Goal: Task Accomplishment & Management: Complete application form

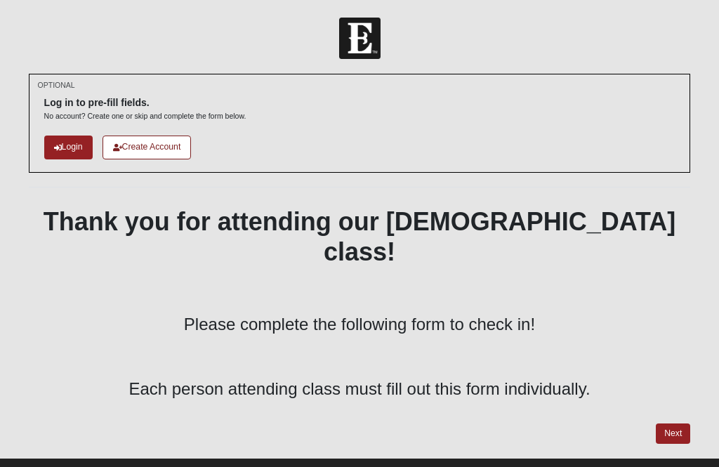
click at [678, 420] on div "OPTIONAL Log in to pre-fill fields. No account? Create one or skip and complete…" at bounding box center [359, 265] width 683 height 383
click at [699, 401] on div "OPTIONAL Log in to pre-fill fields. No account? Create one or skip and complete…" at bounding box center [359, 265] width 683 height 383
click at [688, 423] on link "Next" at bounding box center [673, 433] width 34 height 20
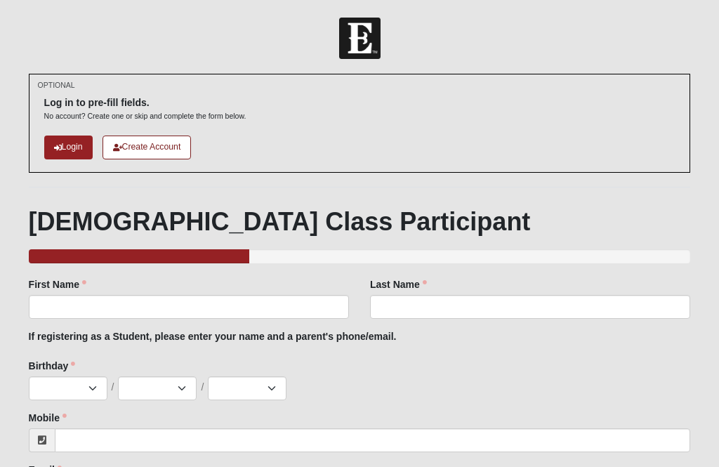
click at [235, 131] on div "Log in to pre-fill fields. No account? Create one or skip and complete the form…" at bounding box center [359, 123] width 631 height 78
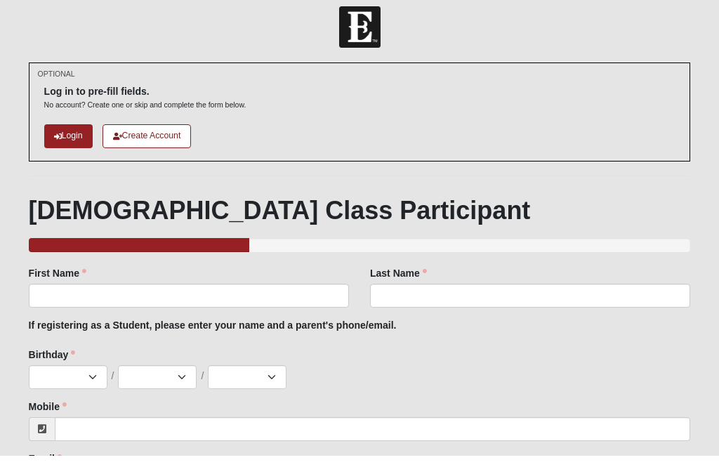
scroll to position [15, 0]
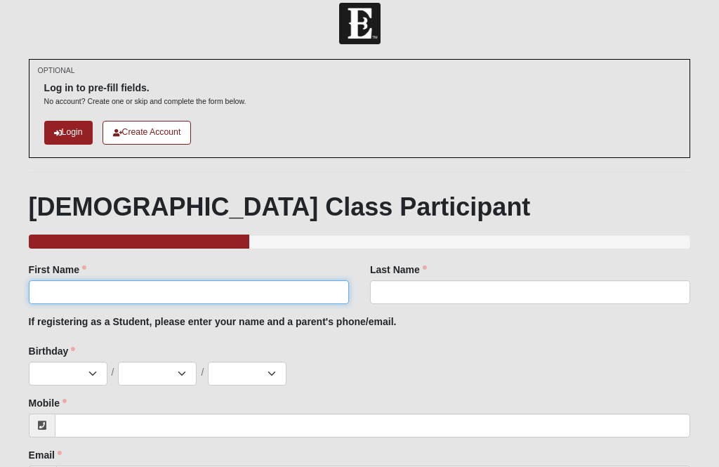
click at [81, 290] on input "First Name" at bounding box center [189, 292] width 320 height 24
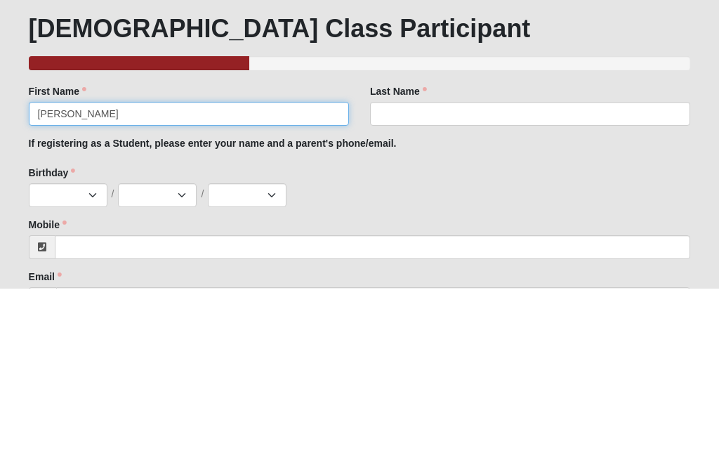
type input "Christina"
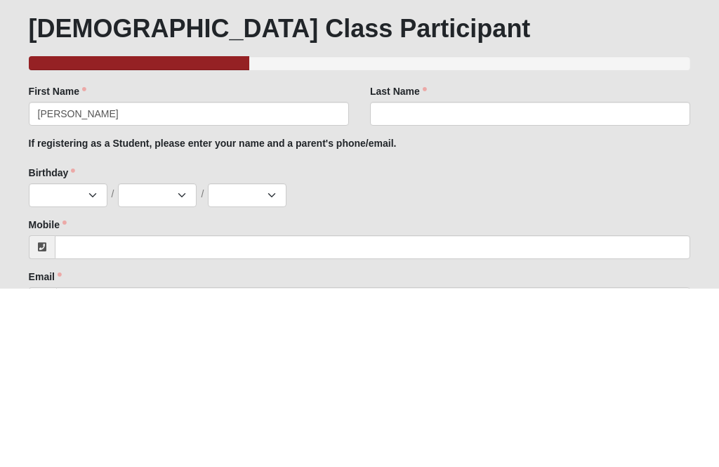
click at [389, 263] on label "Last Name" at bounding box center [398, 270] width 57 height 14
click at [389, 281] on input "Last Name" at bounding box center [530, 293] width 320 height 24
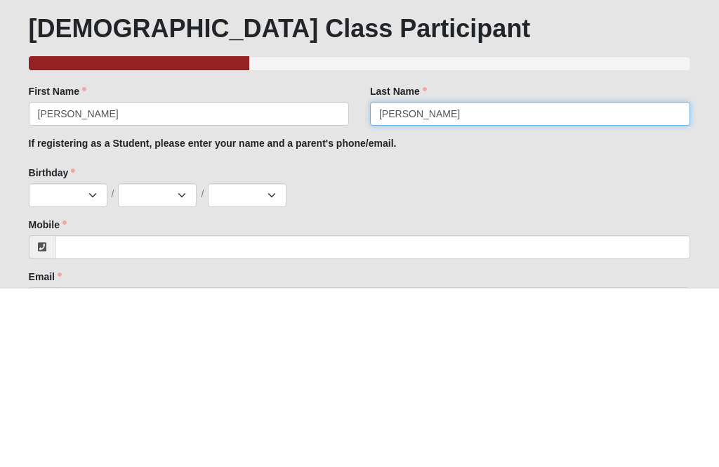
type input "Kiely"
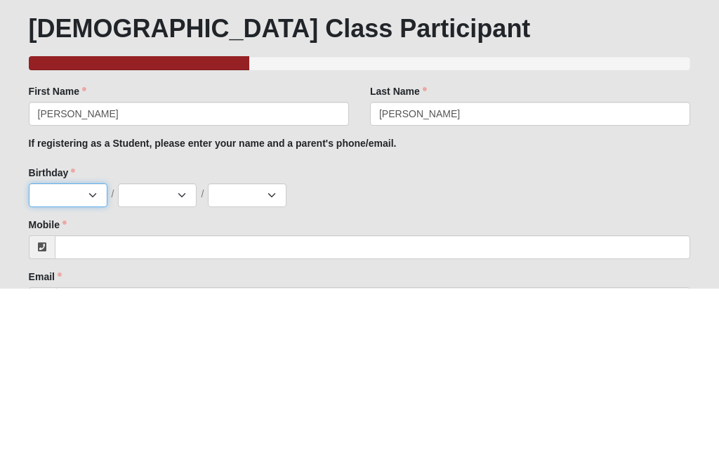
click at [56, 362] on select "Jan Feb Mar Apr May Jun Jul Aug Sep Oct Nov Dec" at bounding box center [68, 374] width 79 height 24
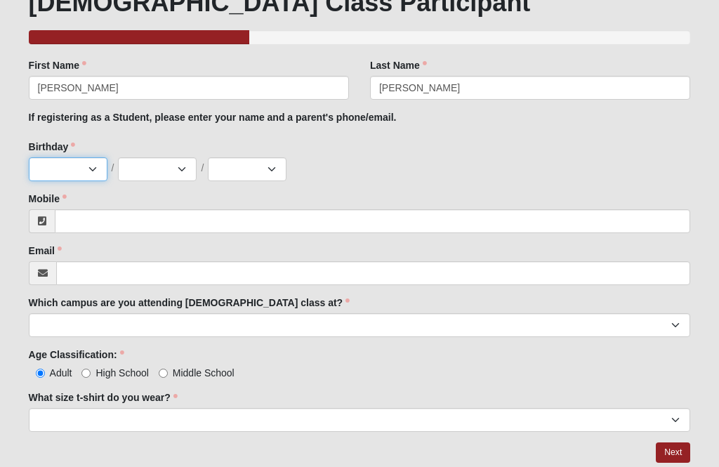
select select "7"
click at [147, 167] on select "1 2 3 4 5 6 7 8 9 10 11 12 13 14 15 16 17 18 19 20 21 22 23 24 25 26 27 28 29 3…" at bounding box center [157, 169] width 79 height 24
select select "3"
click at [235, 171] on select "2025 2024 2023 2022 2021 2020 2019 2018 2017 2016 2015 2014 2013 2012 2011 2010…" at bounding box center [247, 169] width 79 height 24
select select "1987"
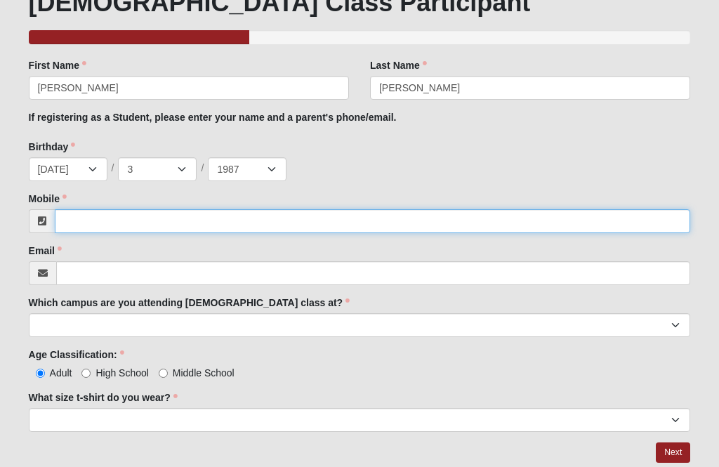
click at [89, 217] on input "Mobile" at bounding box center [373, 221] width 636 height 24
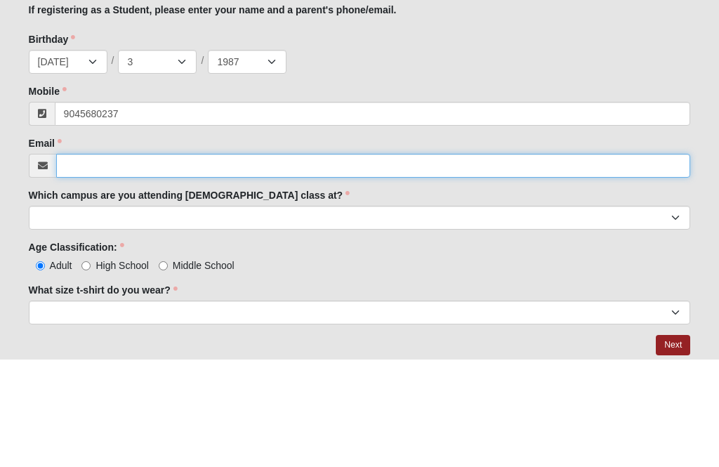
click at [110, 261] on input "Email" at bounding box center [373, 273] width 635 height 24
type input "(904) 568-0237"
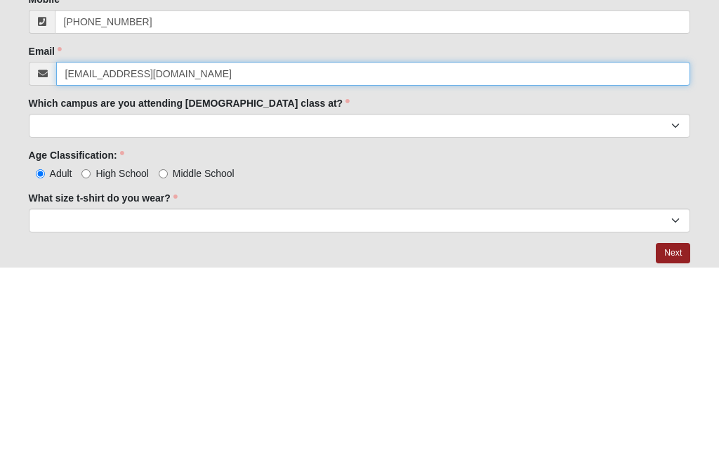
type input "tinakiely@comcast.net"
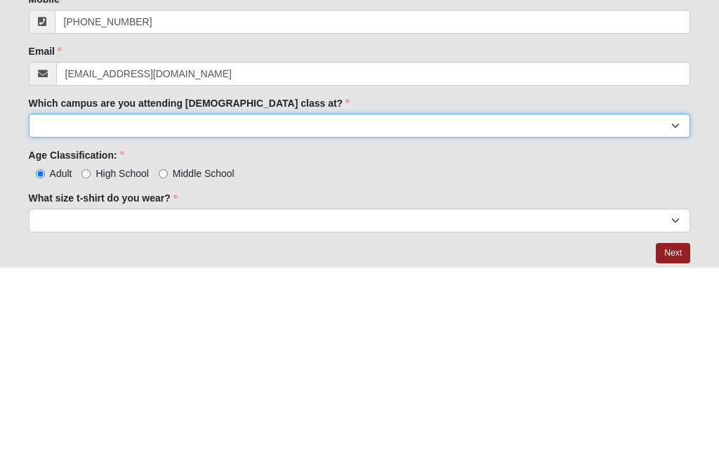
click at [66, 313] on select "Arlington Baymeadows Eleven22 Online Fleming Island Jesup Mandarin North Jax Or…" at bounding box center [360, 325] width 662 height 24
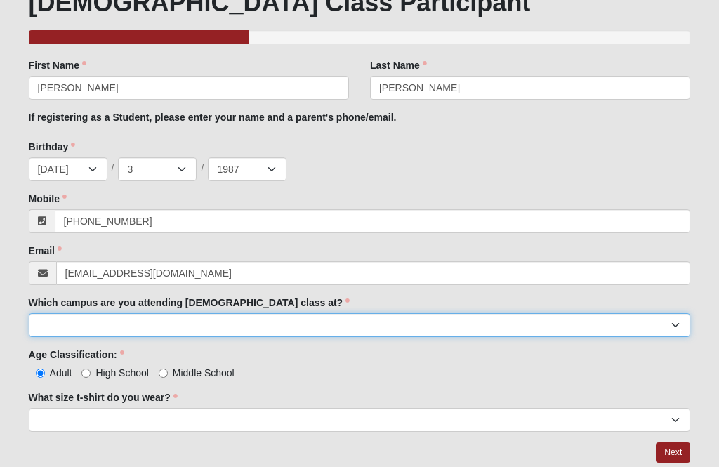
select select "6"
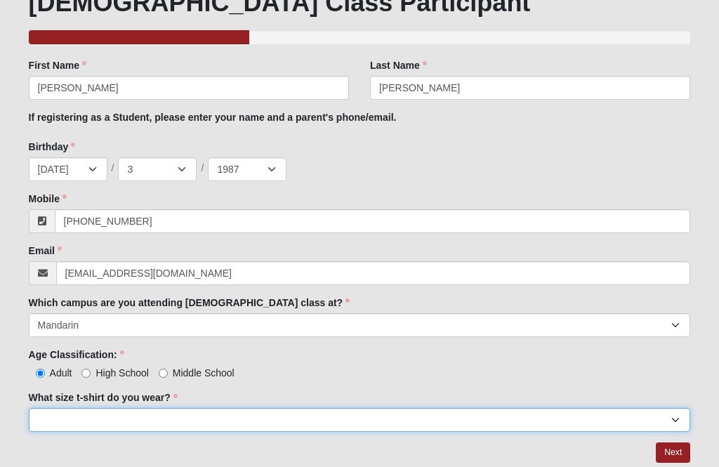
click at [78, 417] on select "Small Medium Large XL 2XL 3XL" at bounding box center [360, 420] width 662 height 24
select select "Medium"
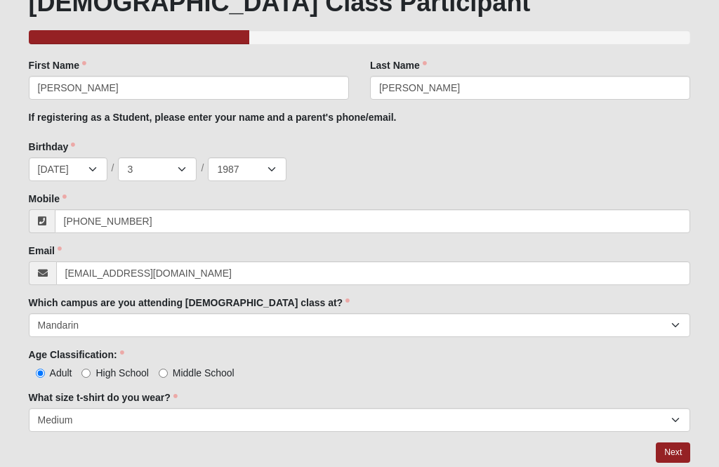
click at [668, 454] on link "Next" at bounding box center [673, 452] width 34 height 20
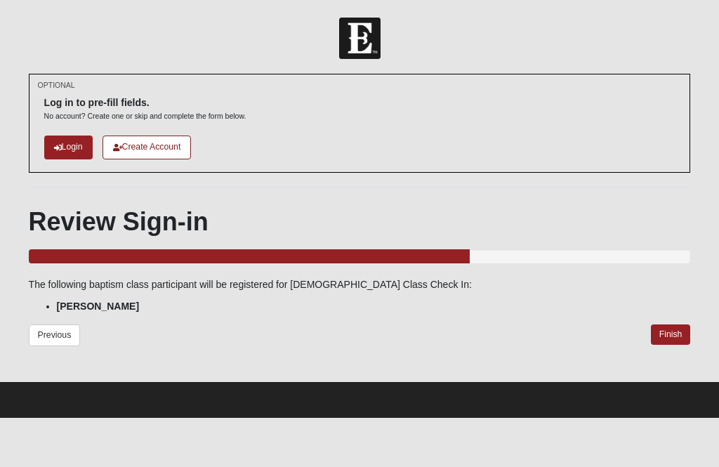
click at [670, 326] on link "Finish" at bounding box center [671, 334] width 40 height 20
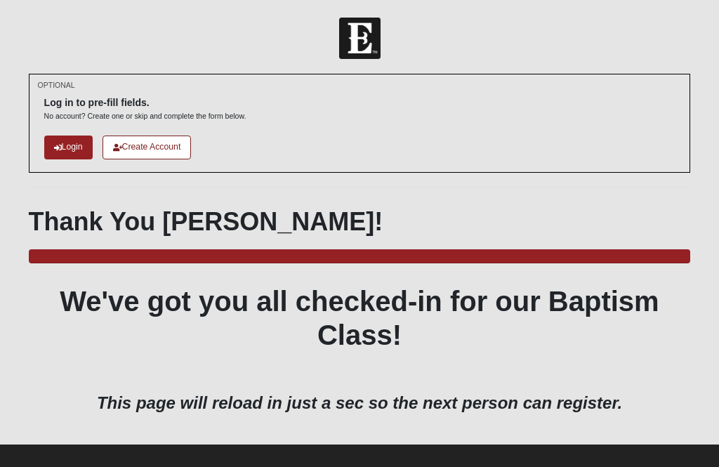
scroll to position [11, 0]
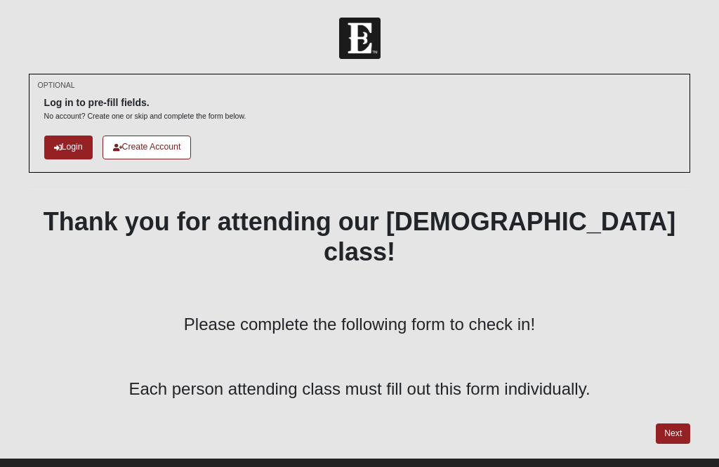
click at [680, 423] on link "Next" at bounding box center [673, 433] width 34 height 20
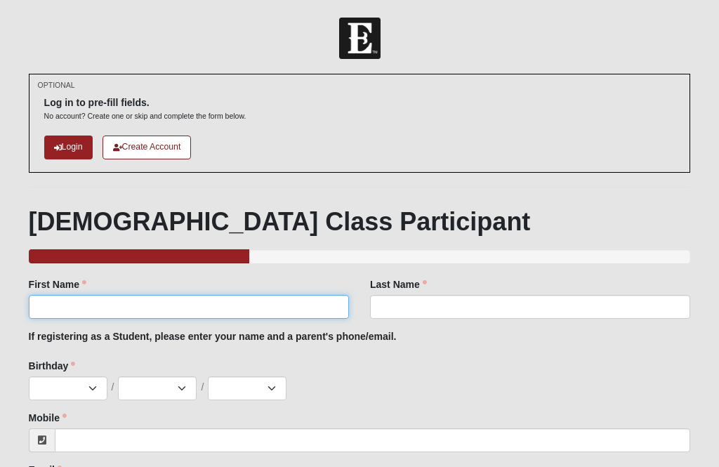
click at [52, 308] on input "First Name" at bounding box center [189, 307] width 320 height 24
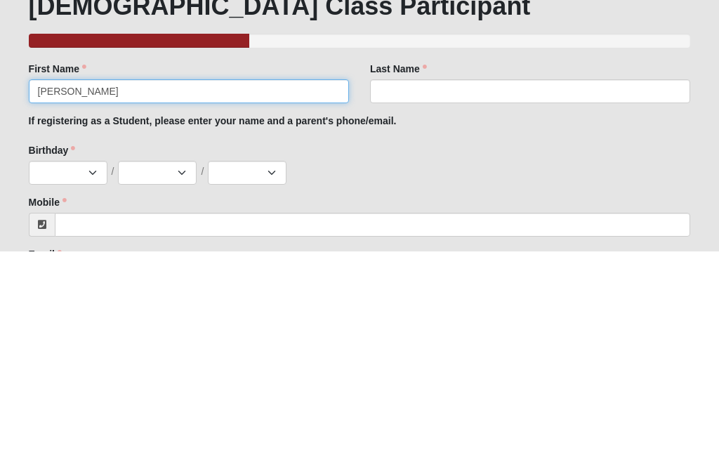
type input "Annie"
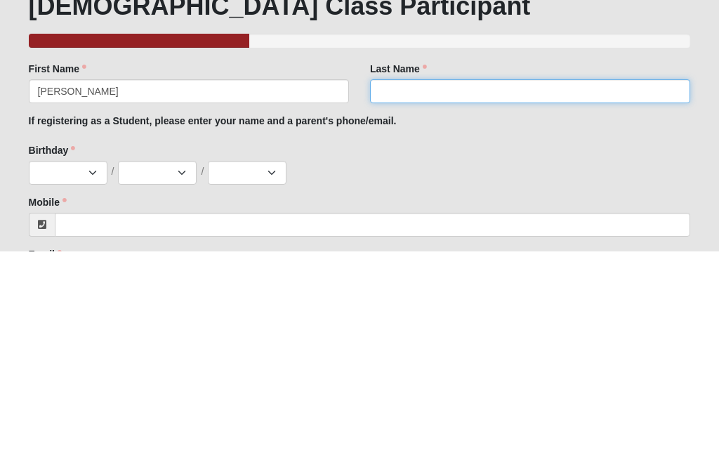
click at [561, 295] on input "Last Name" at bounding box center [530, 307] width 320 height 24
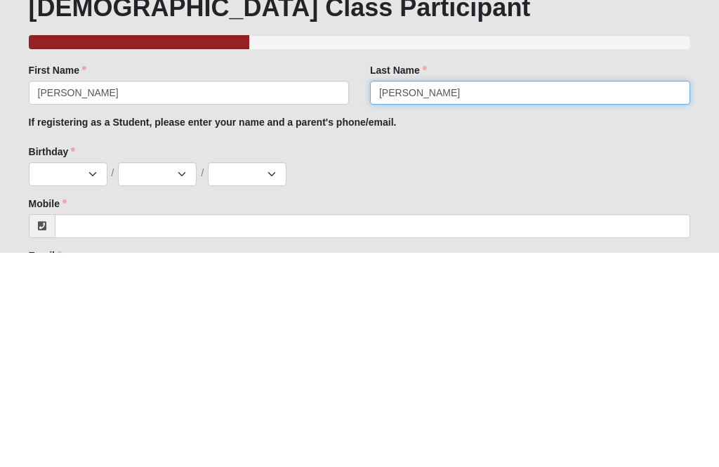
type input "Lee"
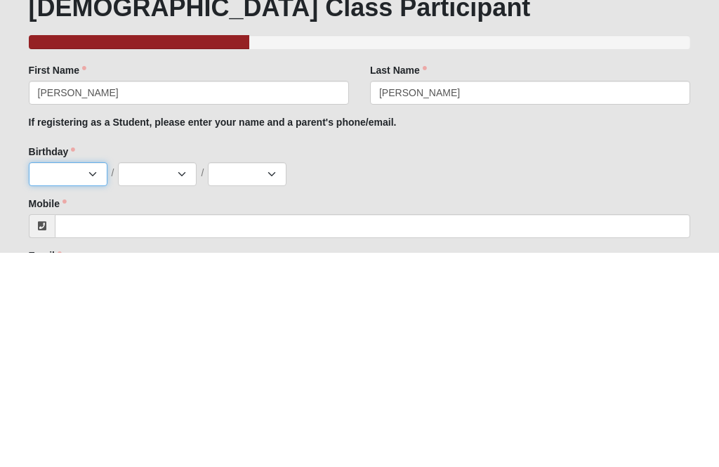
click at [64, 376] on select "Jan Feb Mar Apr May Jun Jul Aug Sep Oct Nov Dec" at bounding box center [68, 388] width 79 height 24
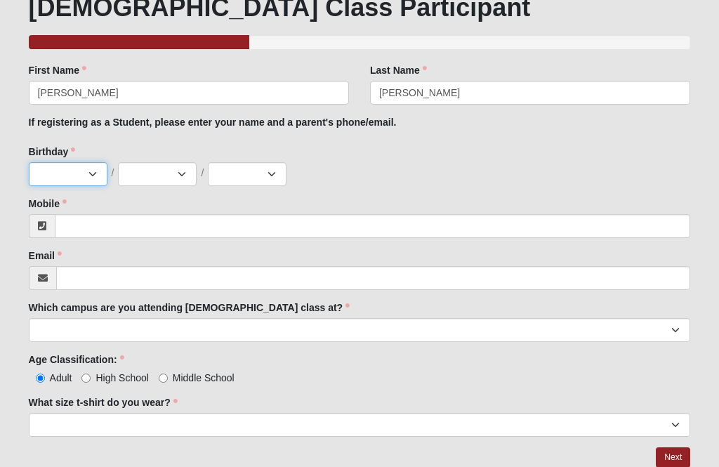
select select "11"
click at [132, 168] on select "1 2 3 4 5 6 7 8 9 10 11 12 13 14 15 16 17 18 19 20 21 22 23 24 25 26 27 28 29 3…" at bounding box center [157, 174] width 79 height 24
select select "1"
click at [229, 171] on select "2025 2024 2023 2022 2021 2020 2019 2018 2017 2016 2015 2014 2013 2012 2011 2010…" at bounding box center [247, 174] width 79 height 24
select select "2004"
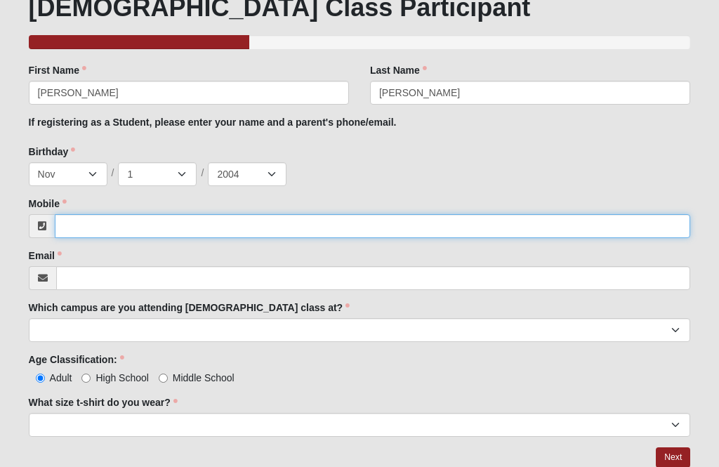
click at [88, 236] on input "Mobile" at bounding box center [373, 226] width 636 height 24
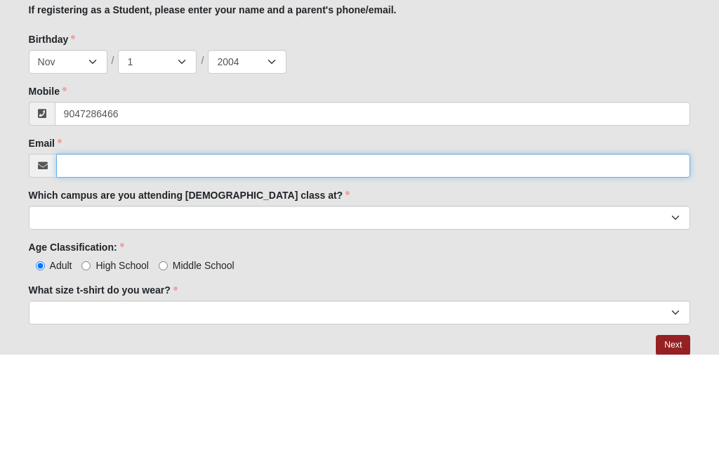
click at [100, 266] on input "Email" at bounding box center [373, 278] width 635 height 24
type input "(904) 728-6466"
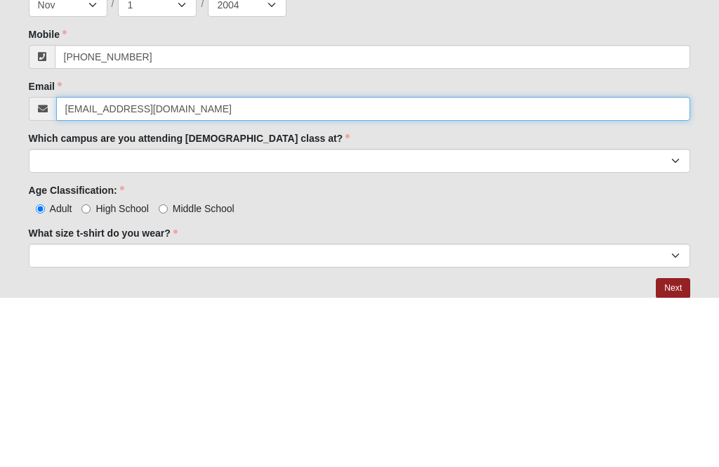
type input "j.mik.lee67@gmail.com"
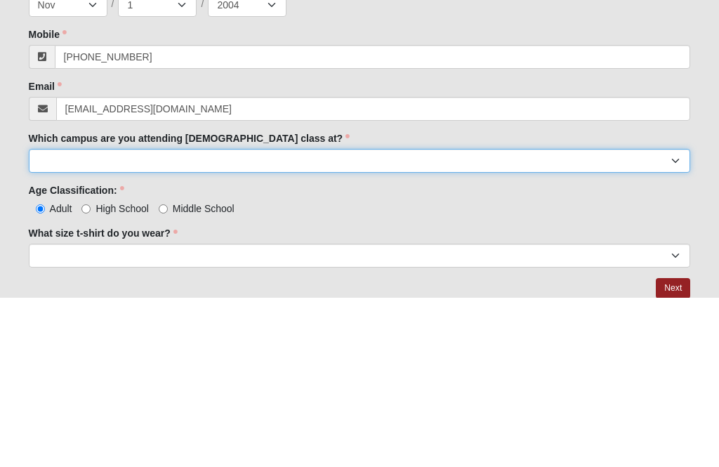
click at [53, 318] on select "Arlington Baymeadows Eleven22 Online Fleming Island Jesup Mandarin North Jax Or…" at bounding box center [360, 330] width 662 height 24
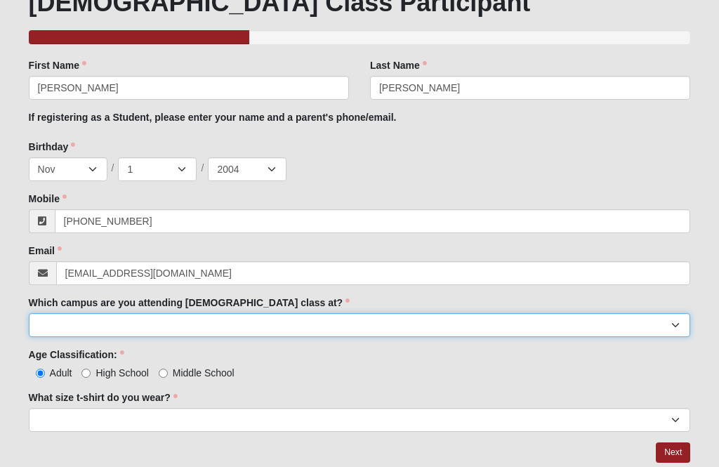
select select "6"
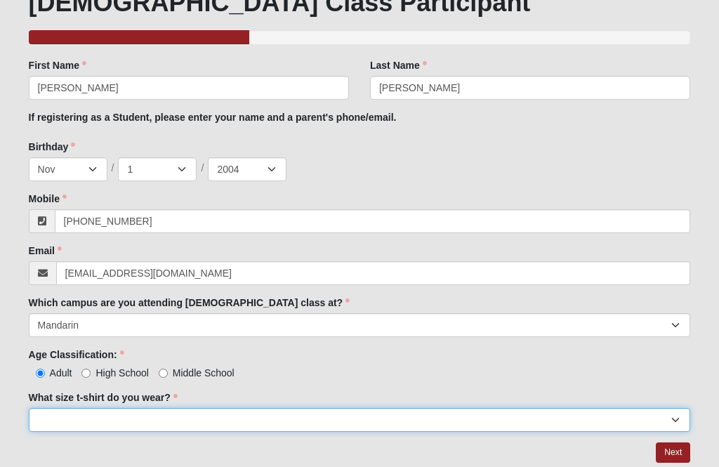
click at [53, 420] on select "Small Medium Large XL 2XL 3XL" at bounding box center [360, 420] width 662 height 24
select select "Medium"
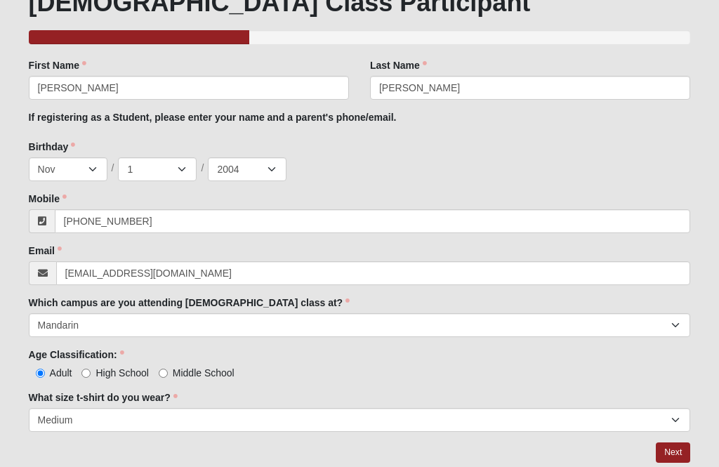
click at [665, 456] on link "Next" at bounding box center [673, 452] width 34 height 20
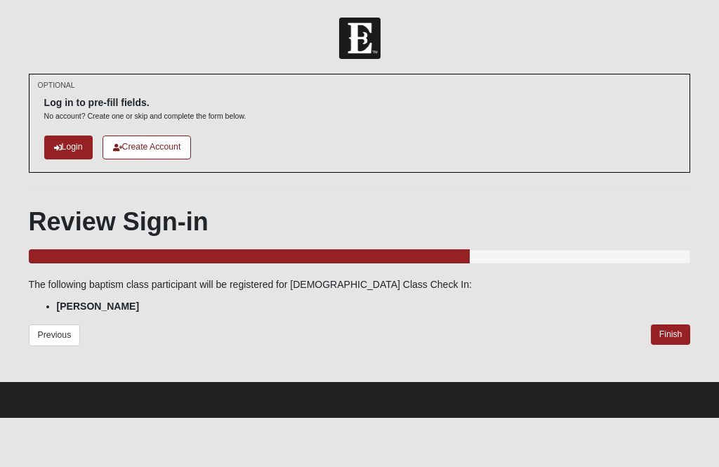
click at [671, 338] on link "Finish" at bounding box center [671, 334] width 40 height 20
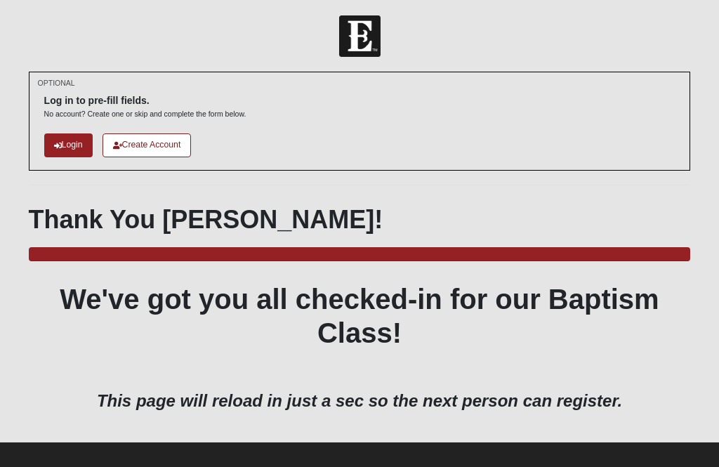
scroll to position [11, 0]
